Goal: Browse casually

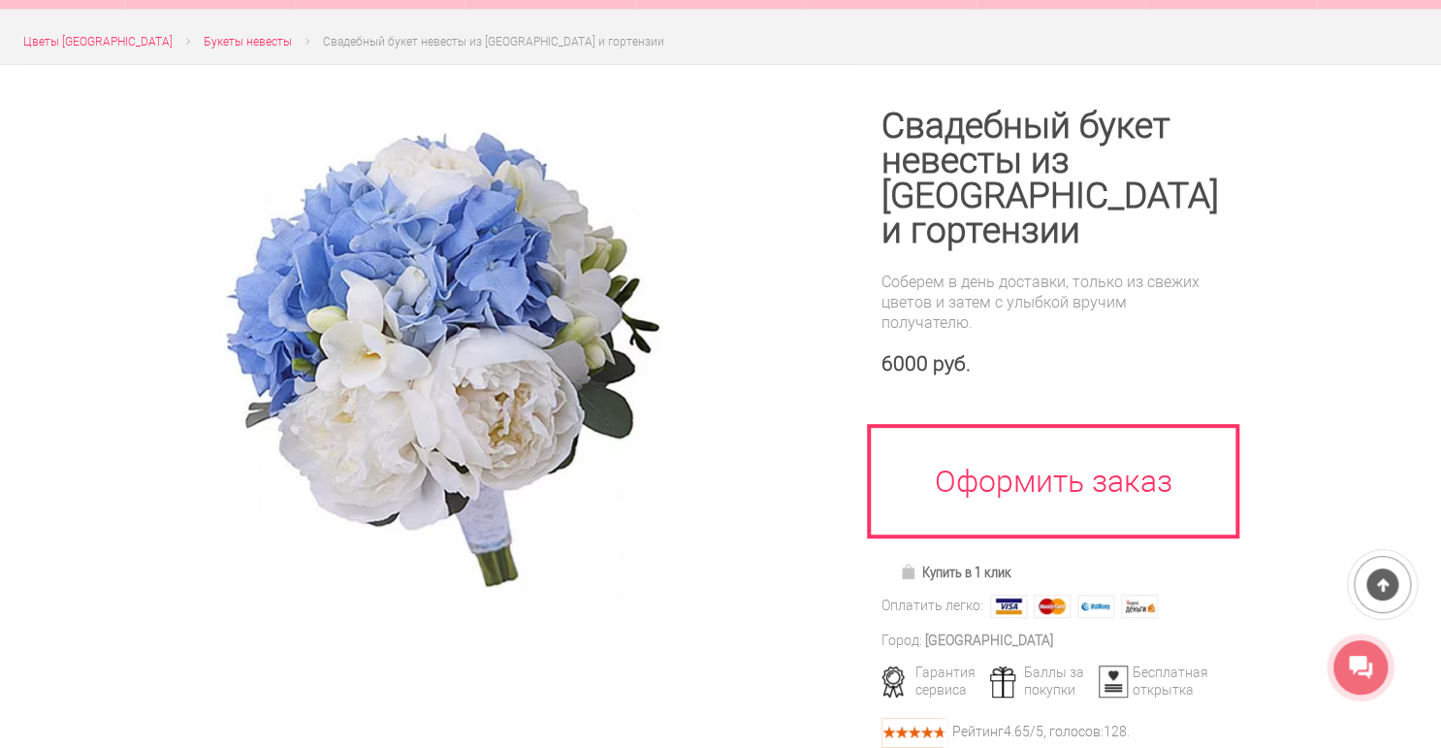
scroll to position [465, 0]
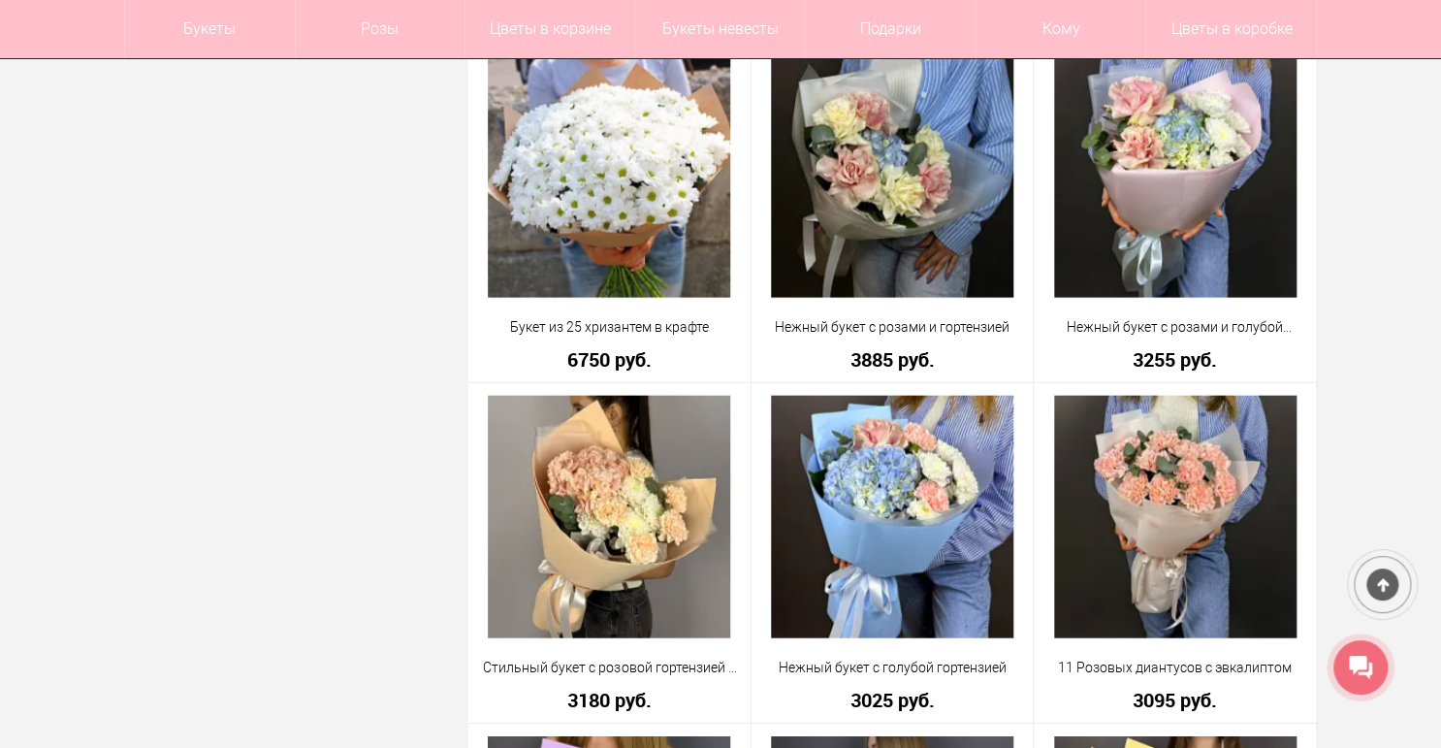
scroll to position [2017, 0]
